Goal: Information Seeking & Learning: Learn about a topic

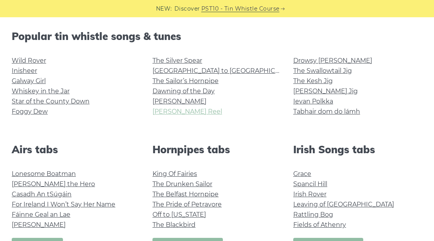
scroll to position [208, 0]
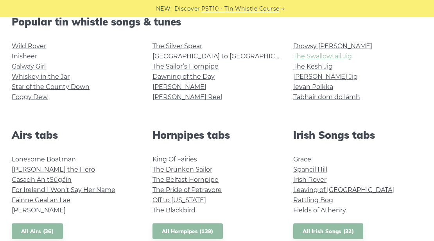
click at [316, 58] on link "The Swallowtail Jig" at bounding box center [322, 55] width 59 height 7
click at [198, 65] on link "The Sailor’s Hornpipe" at bounding box center [186, 66] width 66 height 7
click at [322, 78] on link "[PERSON_NAME] Jig" at bounding box center [325, 76] width 65 height 7
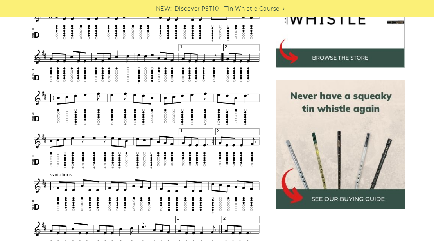
scroll to position [287, 0]
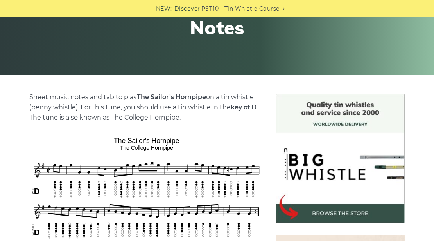
scroll to position [208, 0]
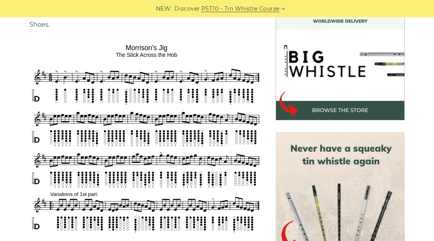
scroll to position [235, 0]
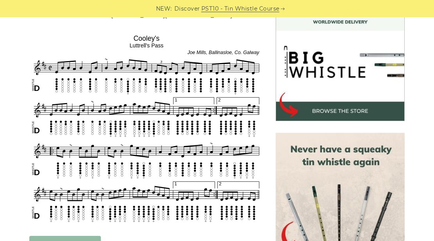
scroll to position [261, 0]
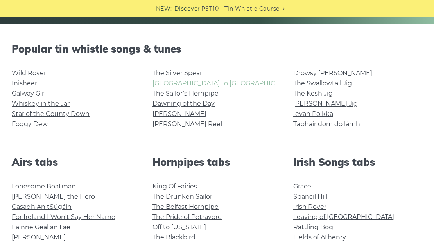
scroll to position [182, 0]
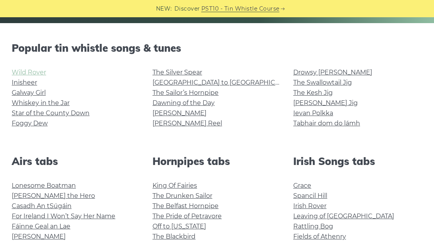
click at [25, 72] on link "Wild Rover" at bounding box center [29, 71] width 34 height 7
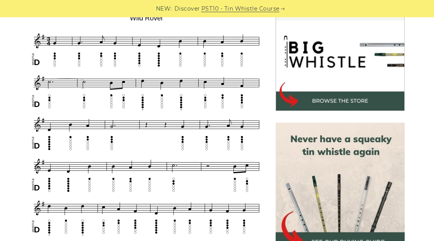
scroll to position [208, 0]
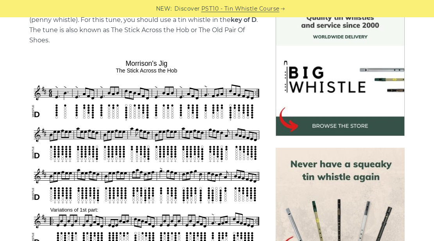
scroll to position [208, 0]
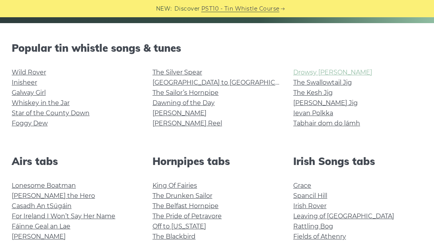
click at [316, 73] on link "Drowsy [PERSON_NAME]" at bounding box center [332, 71] width 79 height 7
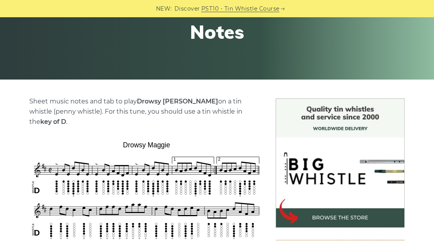
scroll to position [26, 0]
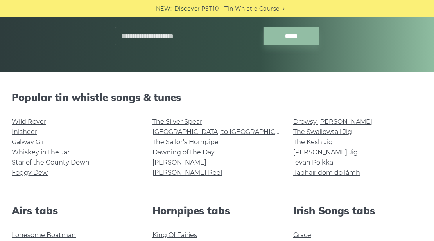
scroll to position [130, 0]
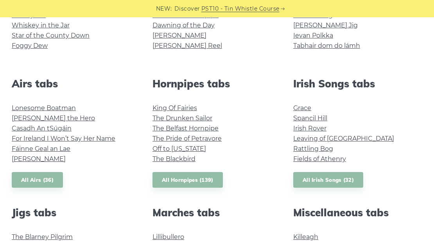
scroll to position [208, 0]
